Goal: Information Seeking & Learning: Understand process/instructions

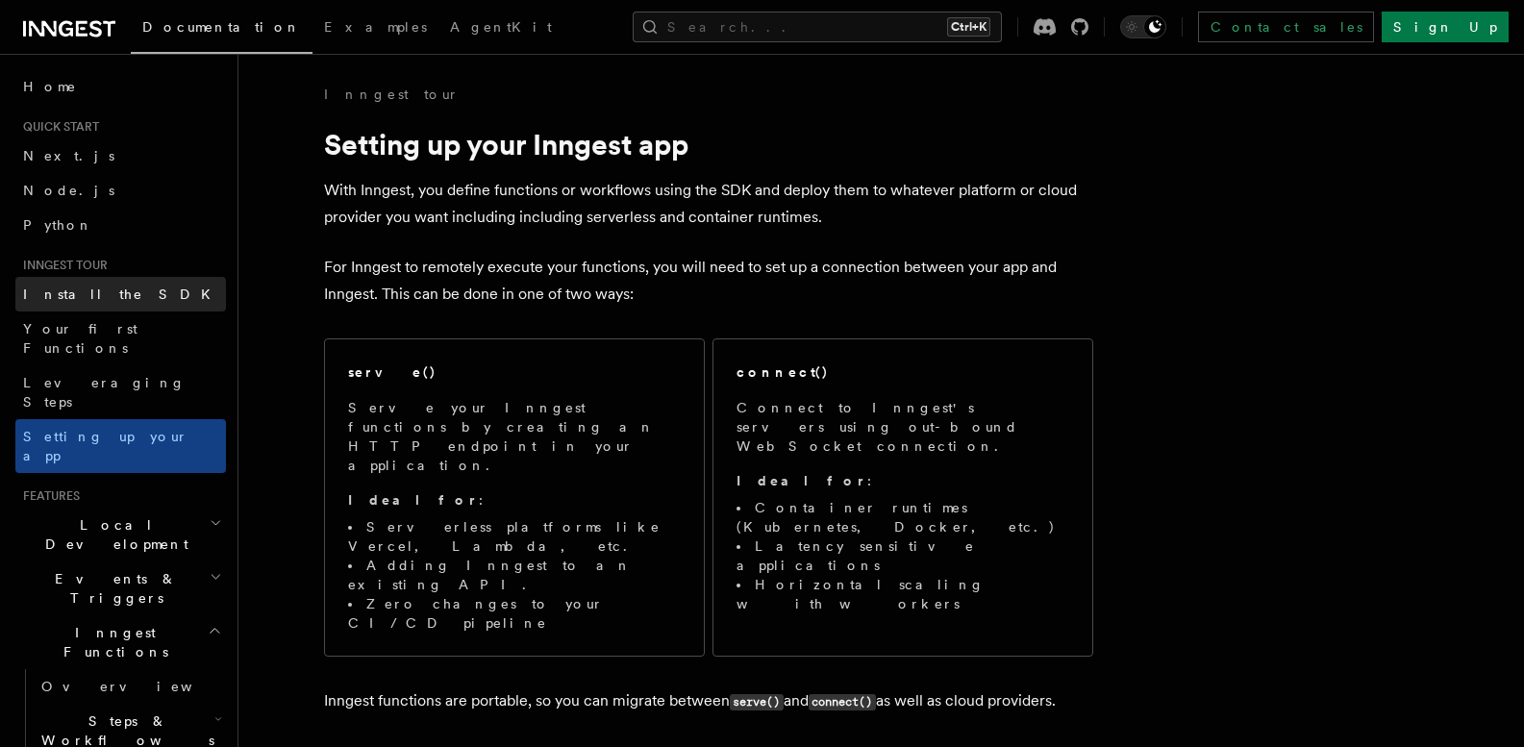
click at [72, 287] on span "Install the SDK" at bounding box center [122, 294] width 199 height 15
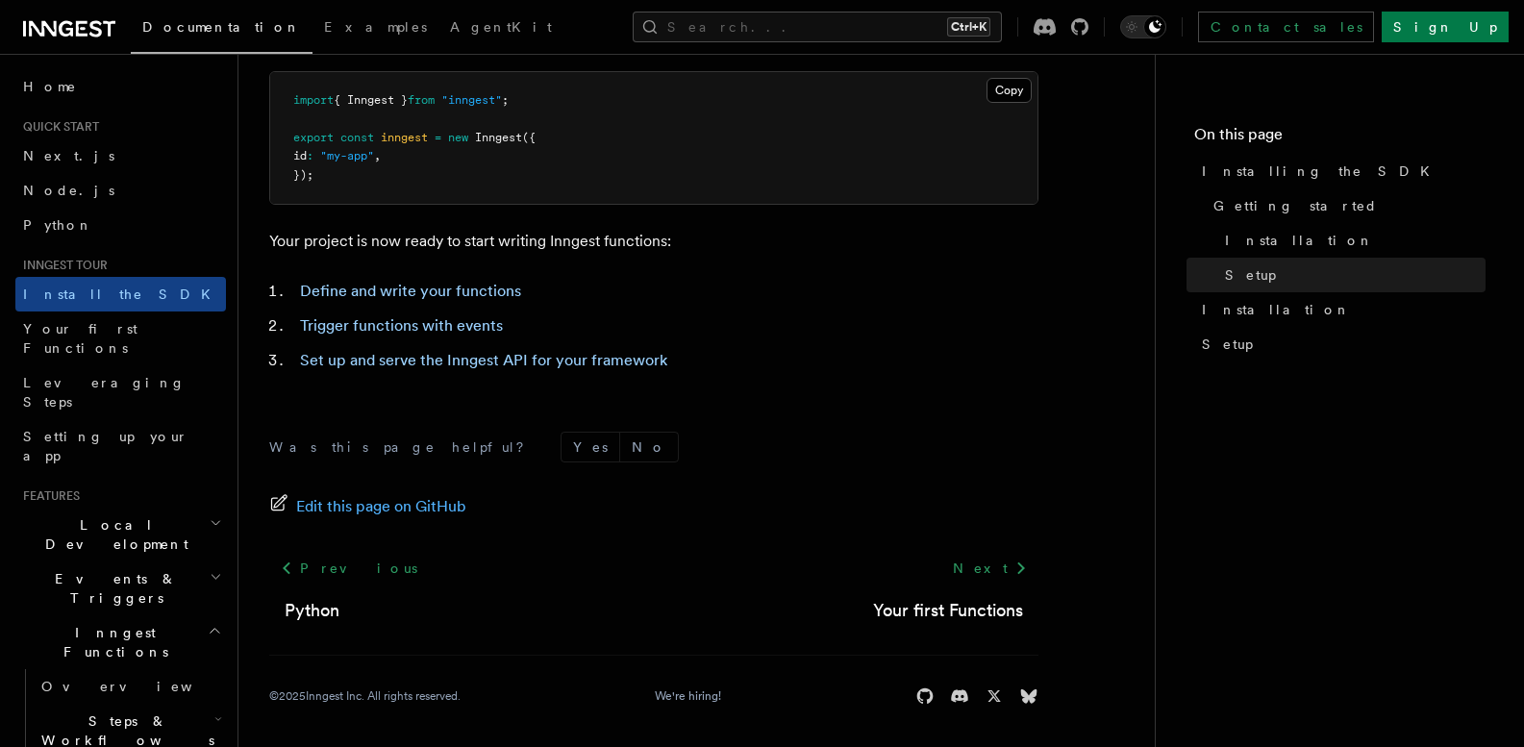
scroll to position [852, 0]
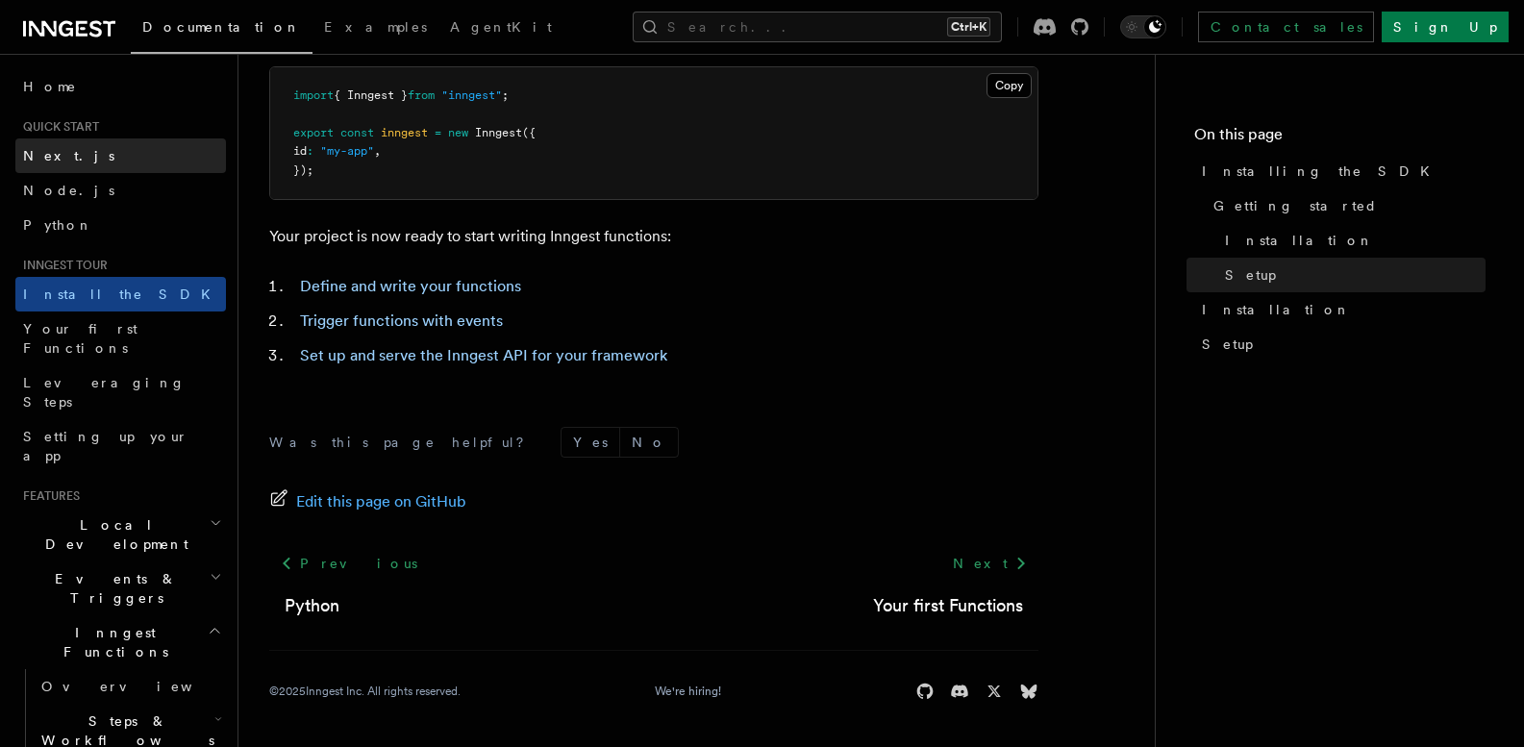
click at [87, 155] on link "Next.js" at bounding box center [120, 155] width 211 height 35
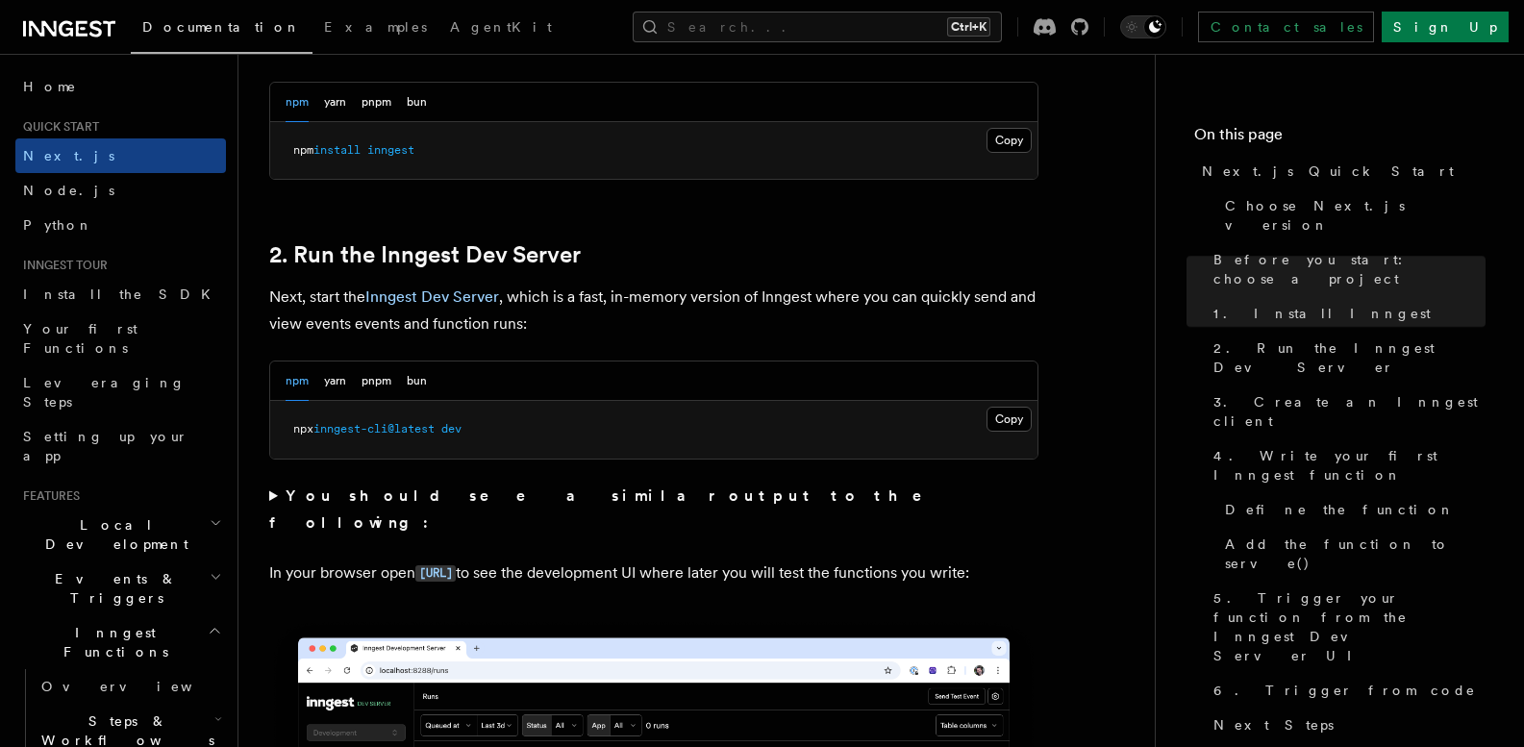
scroll to position [1202, 0]
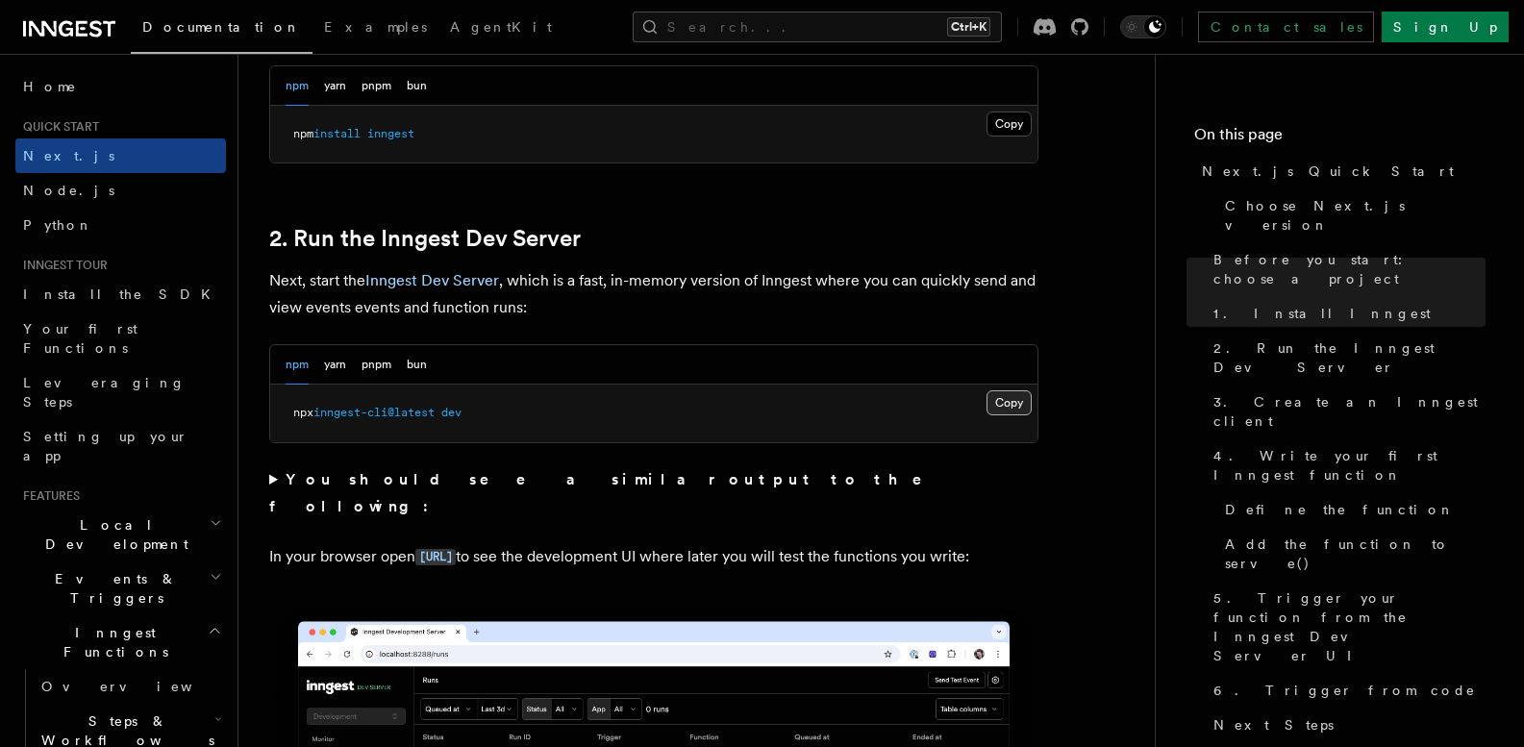
click at [1015, 396] on button "Copy Copied" at bounding box center [1008, 402] width 45 height 25
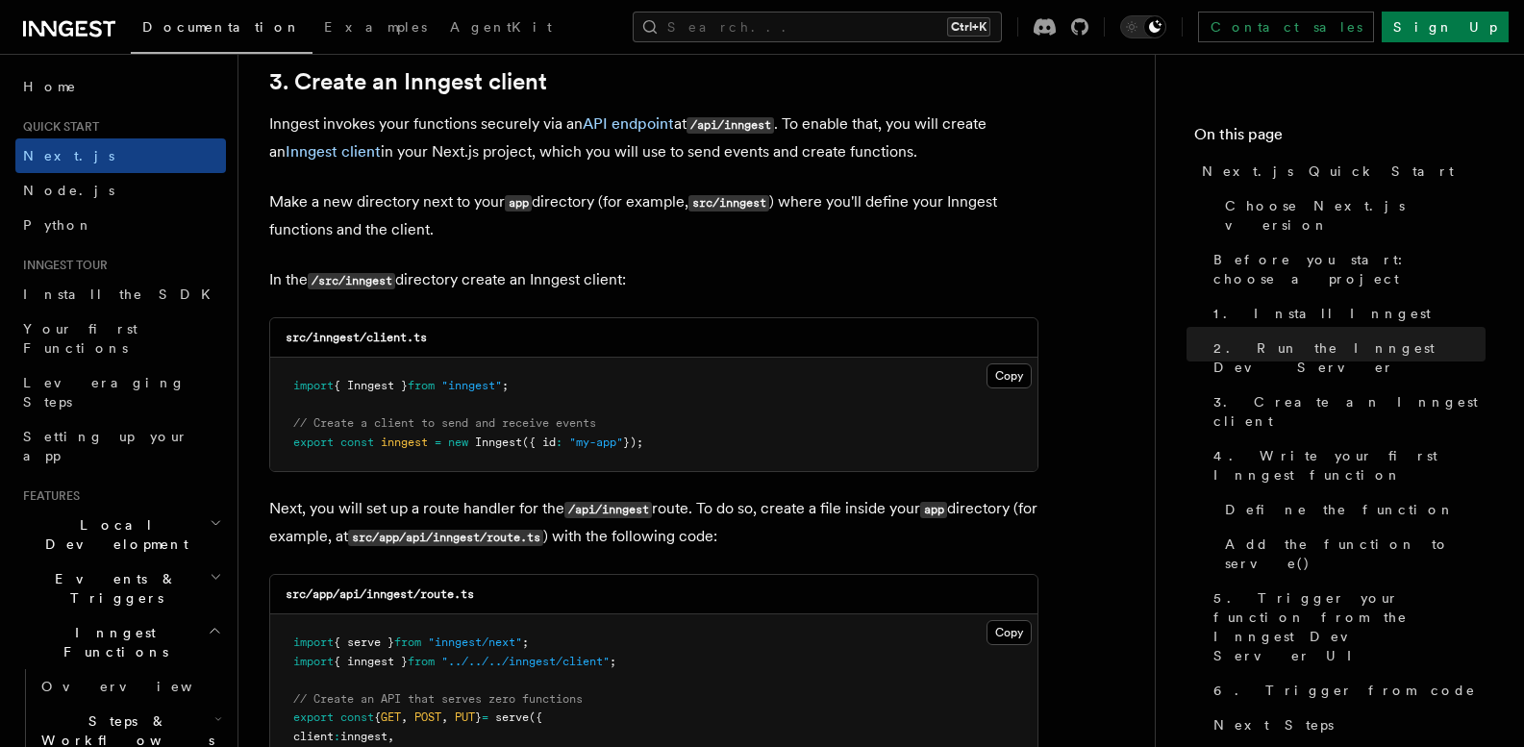
scroll to position [2282, 0]
click at [782, 270] on p "In the /src/inngest directory create an Inngest client:" at bounding box center [653, 278] width 769 height 28
